Goal: Information Seeking & Learning: Find specific fact

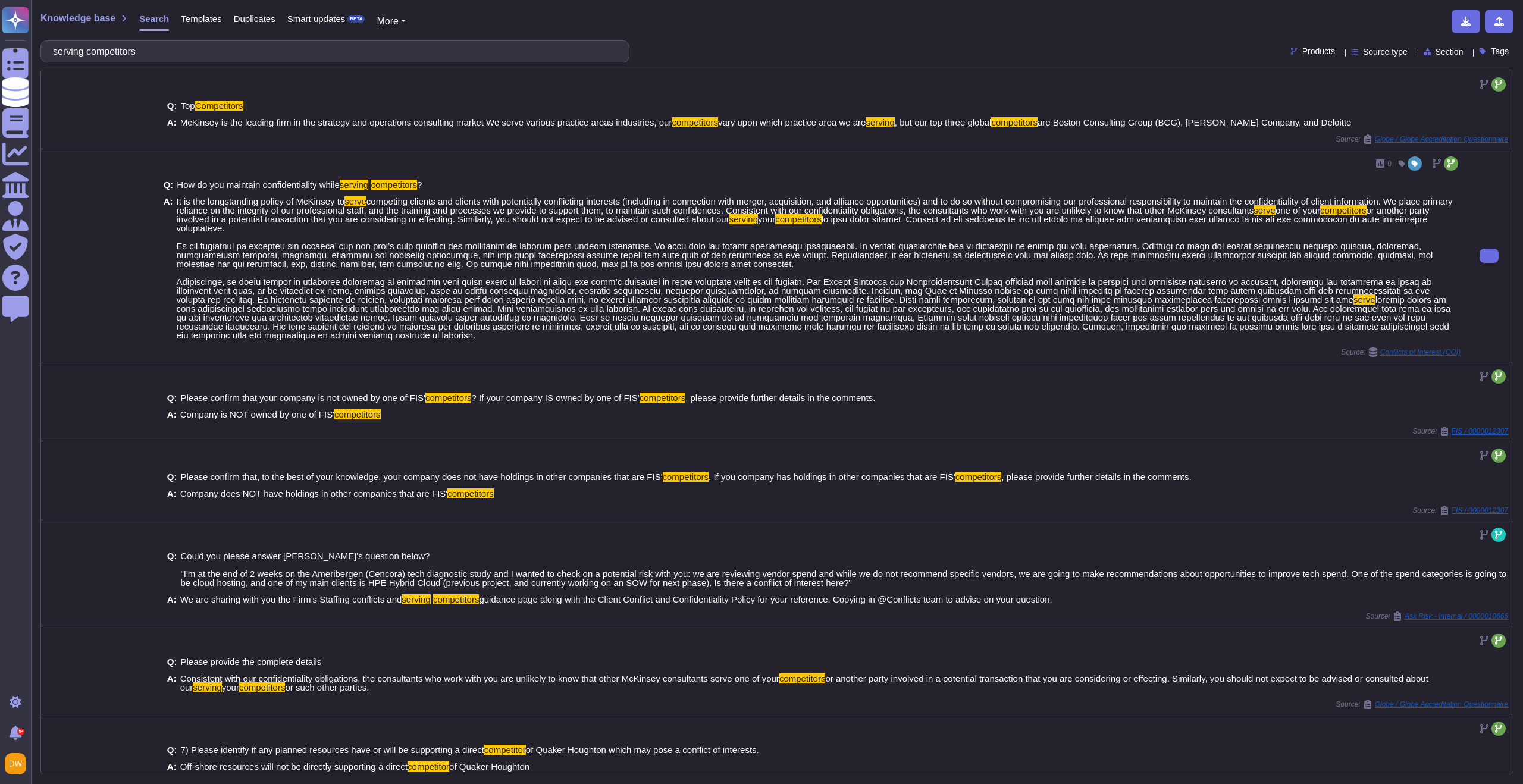
type input "serving competitors"
click at [238, 204] on span "It is the longstanding policy of McKinsey to" at bounding box center [261, 201] width 169 height 10
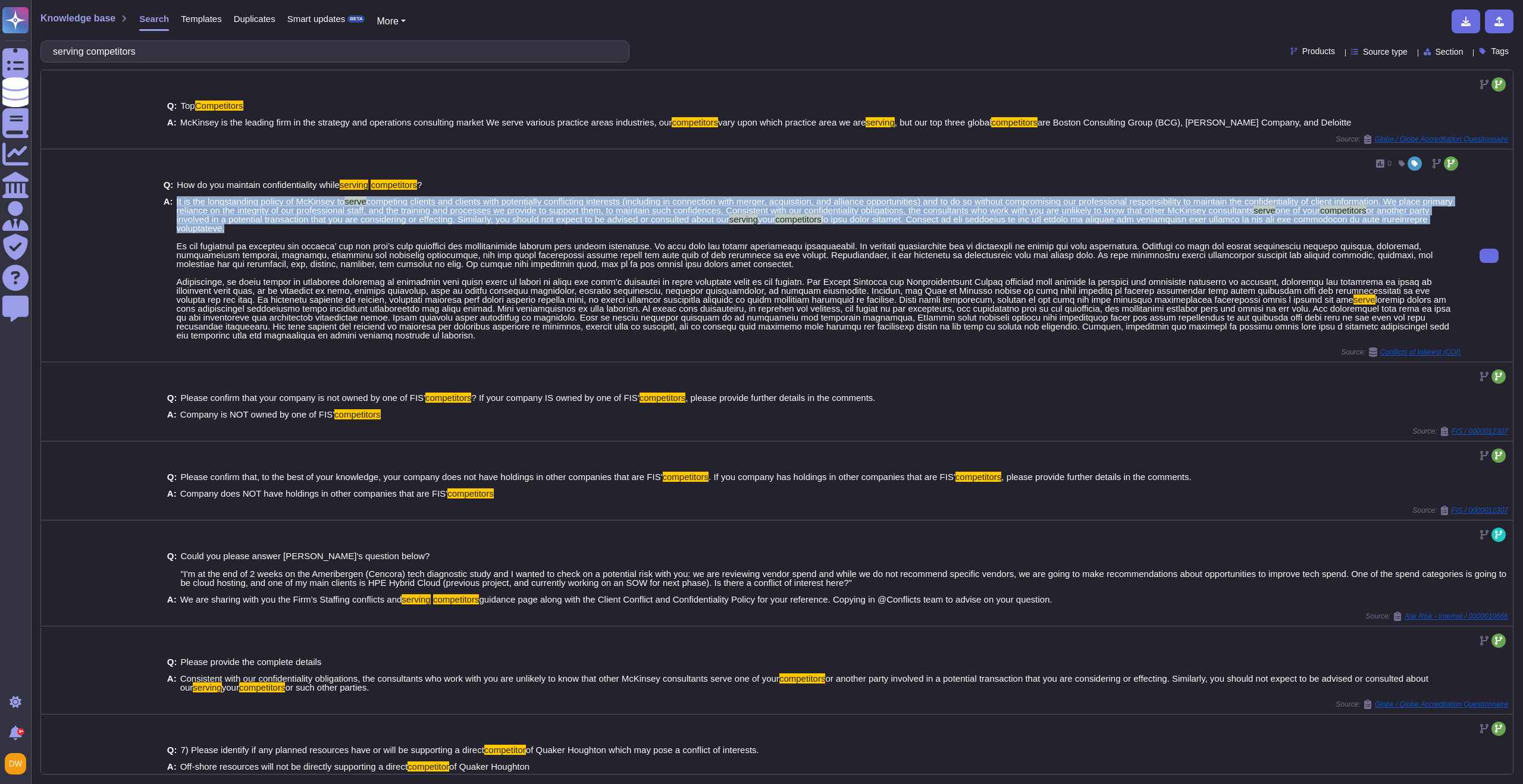
drag, startPoint x: 175, startPoint y: 201, endPoint x: 379, endPoint y: 226, distance: 205.5
click at [379, 226] on span "It is the longstanding policy of McKinsey to serve competing clients and client…" at bounding box center [819, 268] width 1284 height 143
copy span "It is the longstanding policy of McKinsey to serve competing clients and client…"
click at [331, 217] on span "or another party involved in a potential transaction that you are considering o…" at bounding box center [803, 215] width 1253 height 19
drag, startPoint x: 369, startPoint y: 230, endPoint x: 173, endPoint y: 203, distance: 197.9
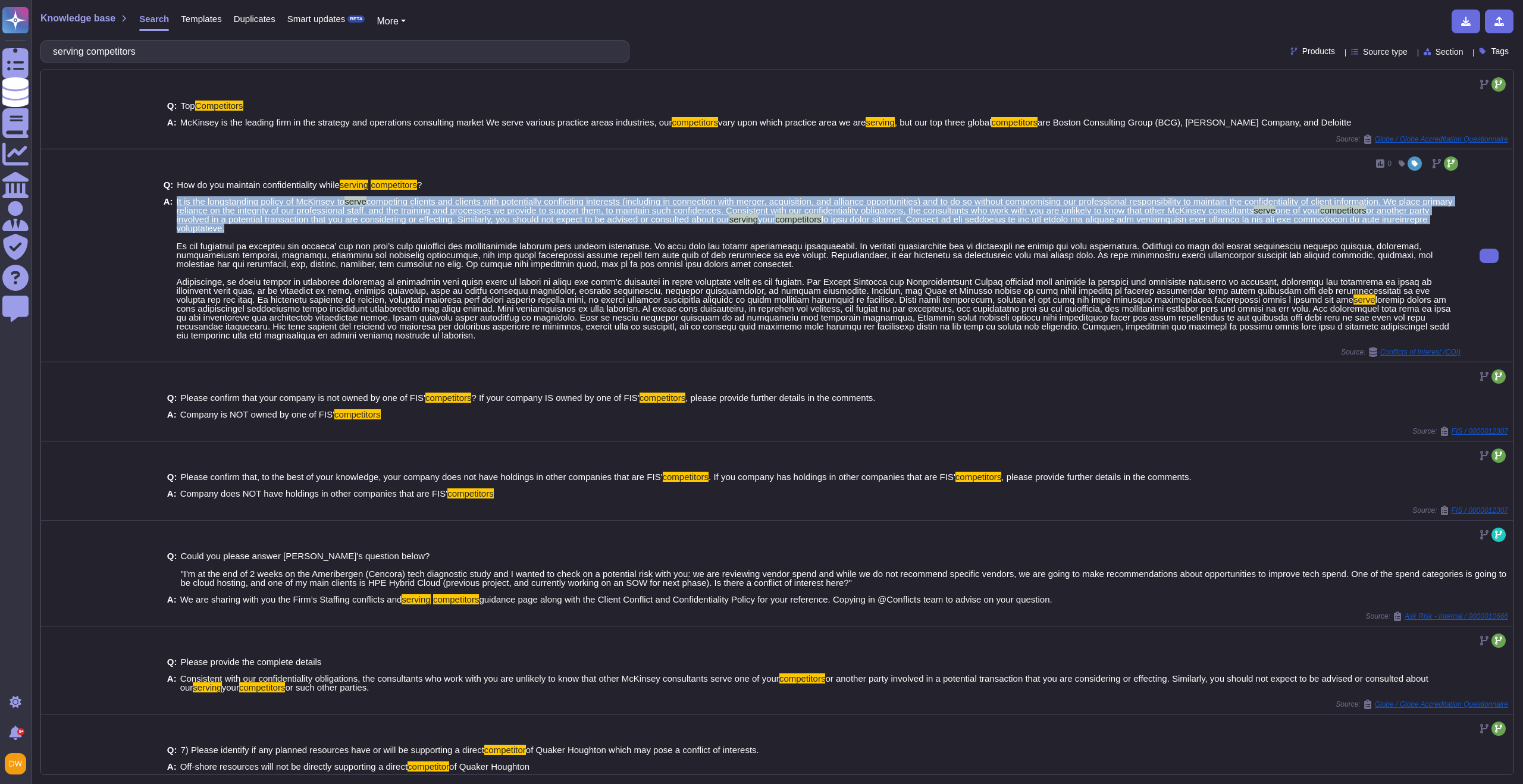
click at [173, 203] on div "A: It is the longstanding policy of McKinsey to serve competing clients and cli…" at bounding box center [812, 268] width 1297 height 143
copy div "It is the longstanding policy of McKinsey to serve competing clients and client…"
